Goal: Transaction & Acquisition: Purchase product/service

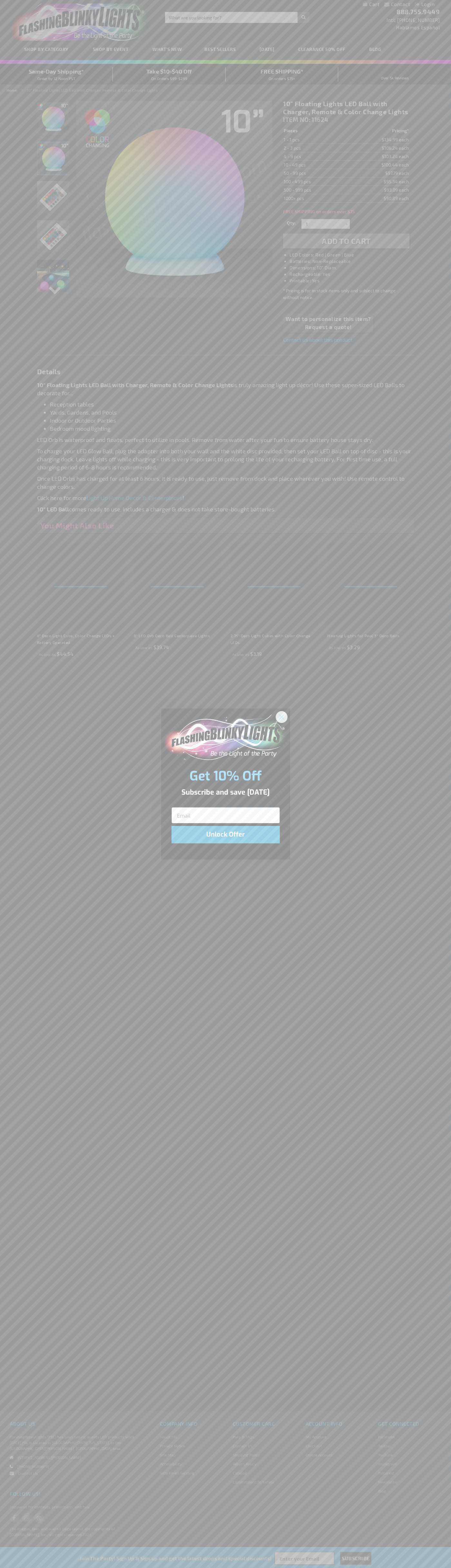
click at [282, 717] on icon "Close dialog" at bounding box center [281, 716] width 4 height 4
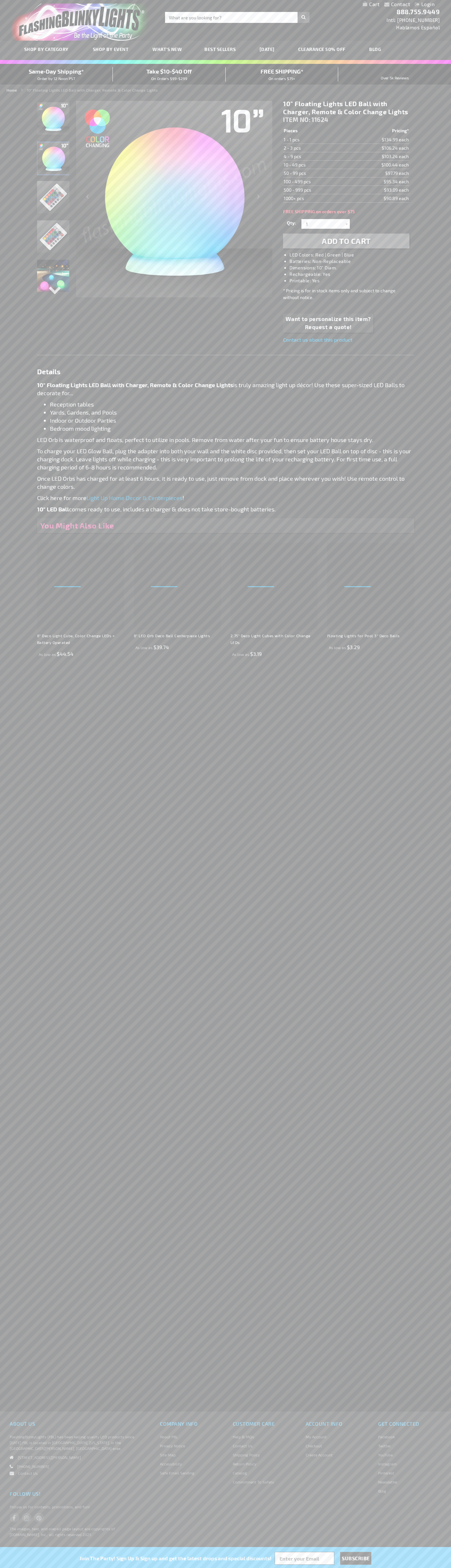
click at [346, 241] on span "Add to Cart" at bounding box center [346, 240] width 49 height 9
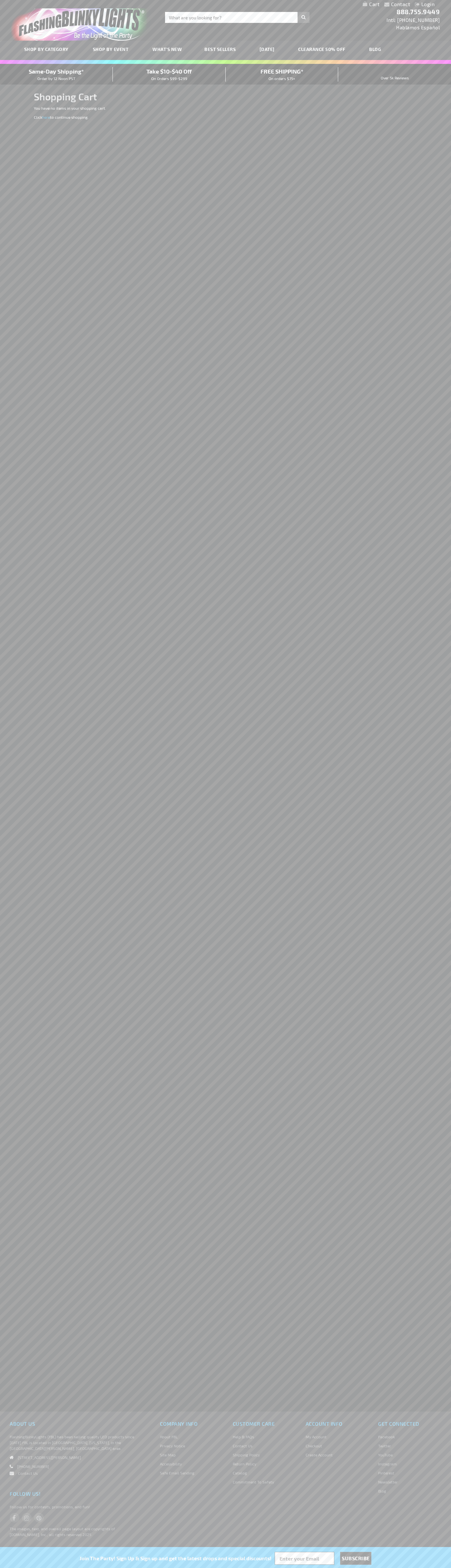
click at [57, 75] on span "Same-Day Shipping*" at bounding box center [56, 71] width 55 height 7
